Goal: Find specific page/section: Find specific page/section

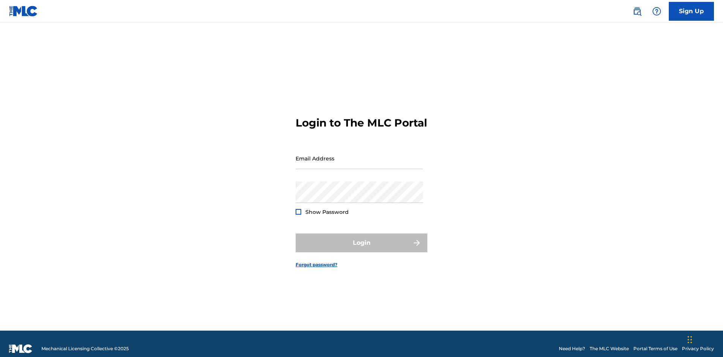
scroll to position [10, 0]
click at [359, 155] on input "Email Address" at bounding box center [358, 158] width 127 height 21
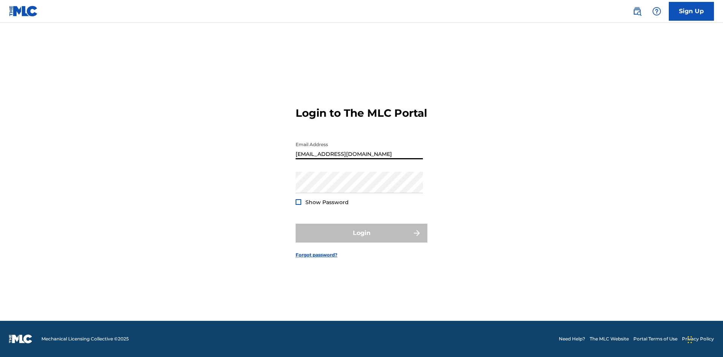
type input "[EMAIL_ADDRESS][DOMAIN_NAME]"
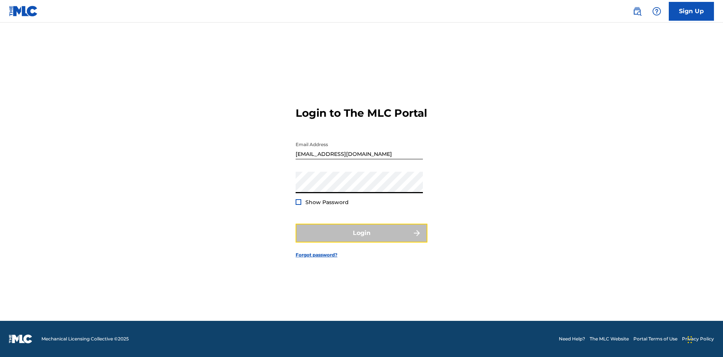
click at [361, 239] on button "Login" at bounding box center [361, 233] width 132 height 19
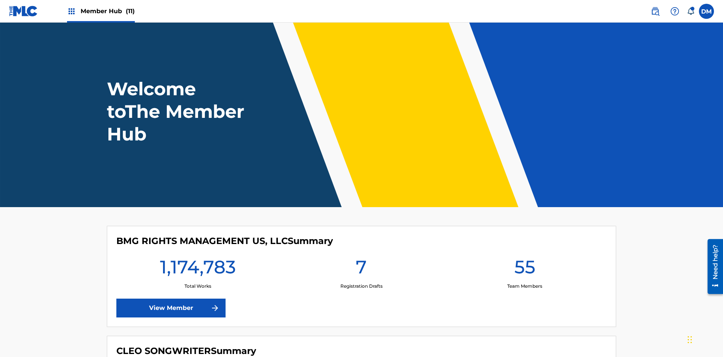
click at [107, 11] on span "Member Hub (11)" at bounding box center [108, 11] width 54 height 9
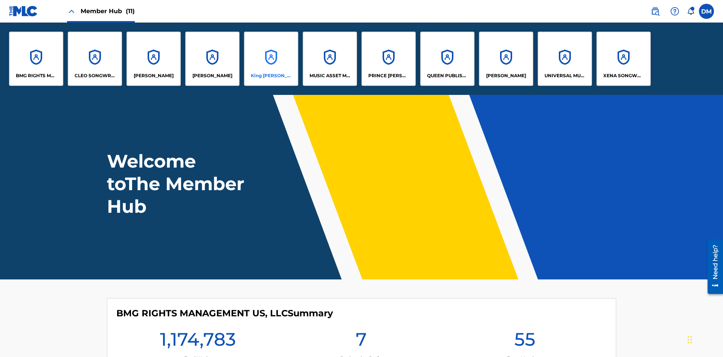
click at [271, 76] on p "King [PERSON_NAME]" at bounding box center [271, 75] width 41 height 7
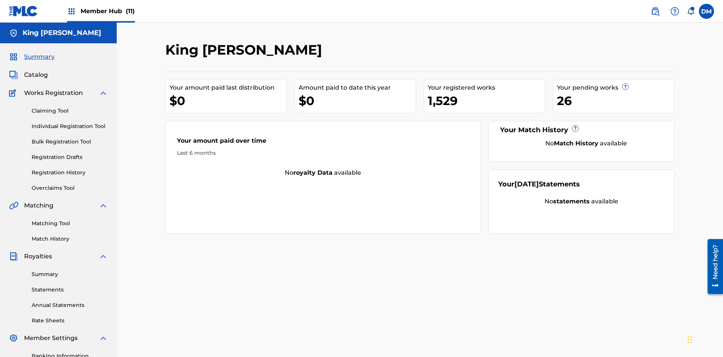
scroll to position [110, 0]
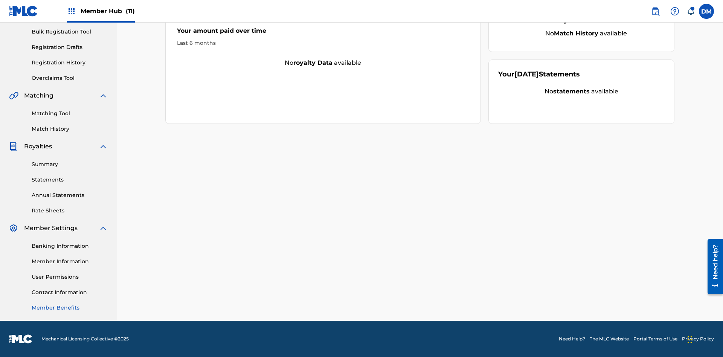
click at [70, 308] on link "Member Benefits" at bounding box center [70, 308] width 76 height 8
